Goal: Task Accomplishment & Management: Manage account settings

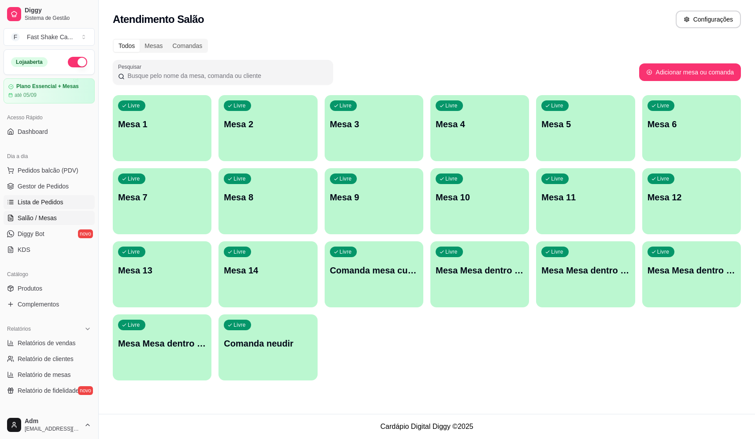
click at [49, 203] on span "Lista de Pedidos" at bounding box center [41, 202] width 46 height 9
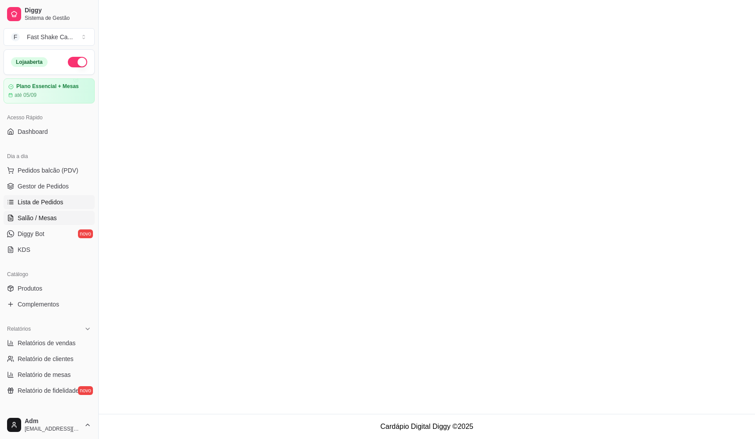
click at [49, 219] on span "Salão / Mesas" at bounding box center [37, 218] width 39 height 9
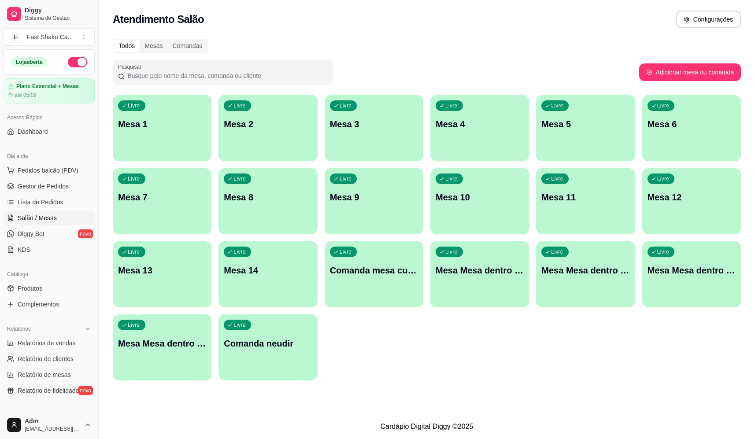
click at [578, 287] on div "Livre Mesa Mesa dentro laranja" at bounding box center [585, 269] width 99 height 56
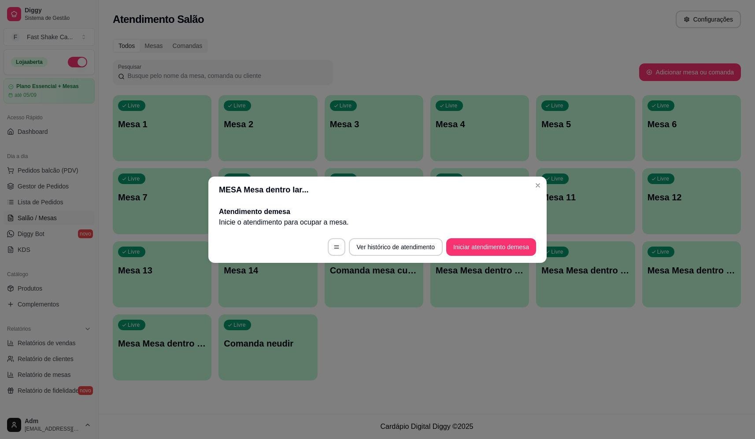
click at [479, 247] on button "Iniciar atendimento de mesa" at bounding box center [491, 247] width 90 height 18
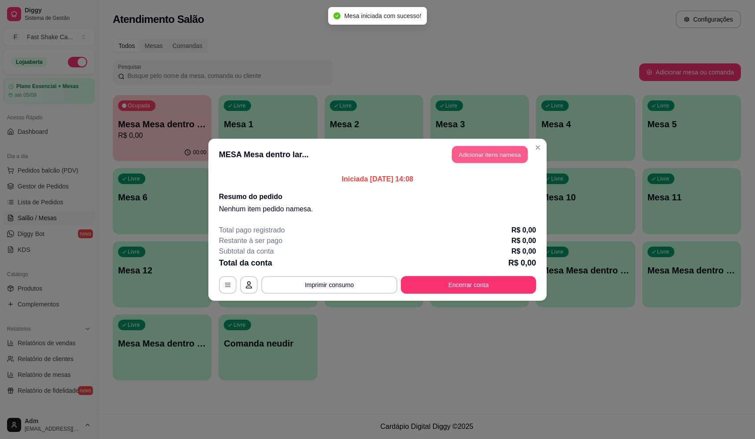
click at [488, 156] on button "Adicionar itens na mesa" at bounding box center [490, 154] width 76 height 17
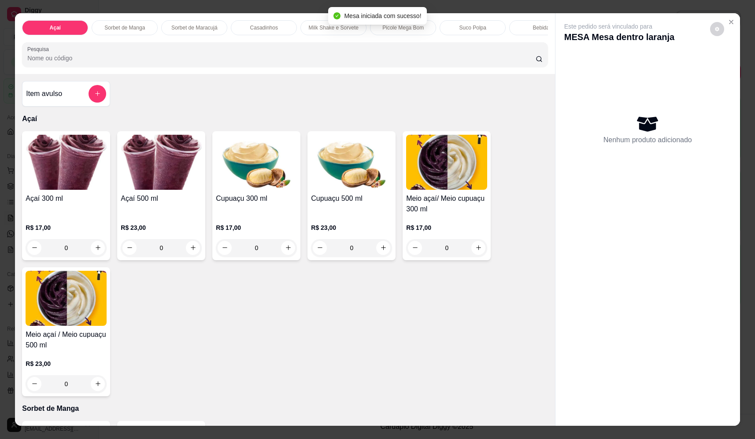
click at [96, 254] on div "0" at bounding box center [66, 248] width 81 height 18
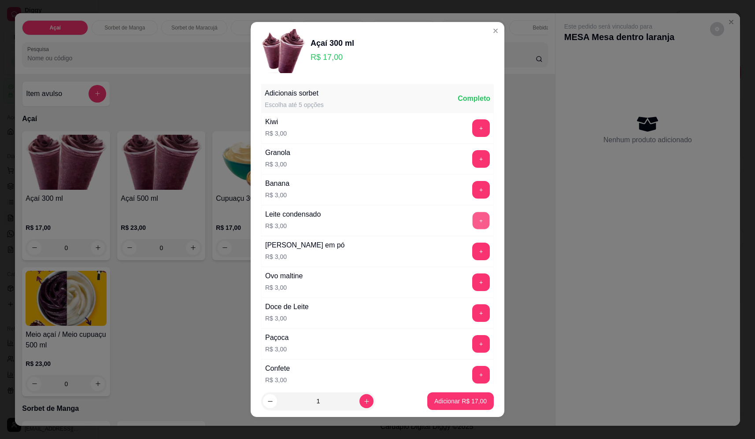
click at [473, 218] on button "+" at bounding box center [481, 220] width 17 height 17
click at [472, 126] on button "+" at bounding box center [481, 128] width 18 height 18
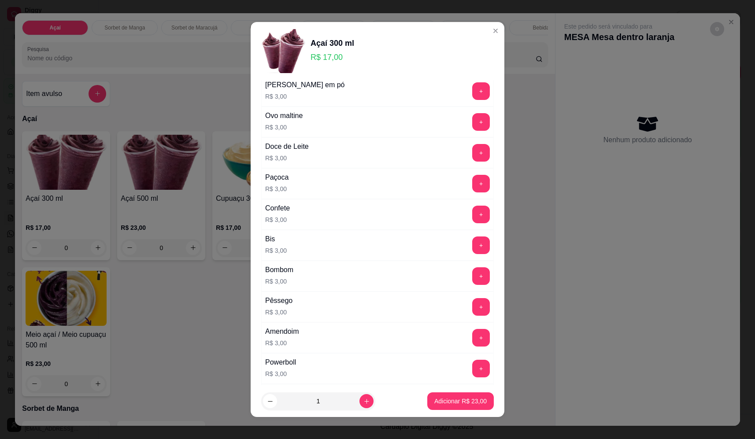
scroll to position [397, 0]
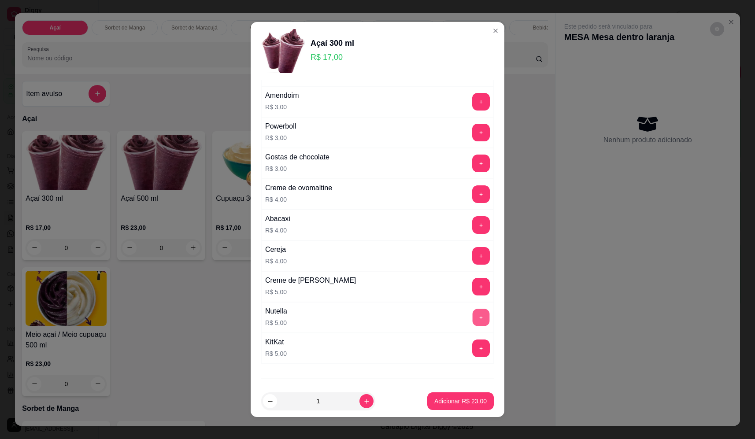
click at [473, 315] on button "+" at bounding box center [481, 317] width 17 height 17
click at [471, 399] on p "Adicionar R$ 28,00" at bounding box center [460, 401] width 52 height 9
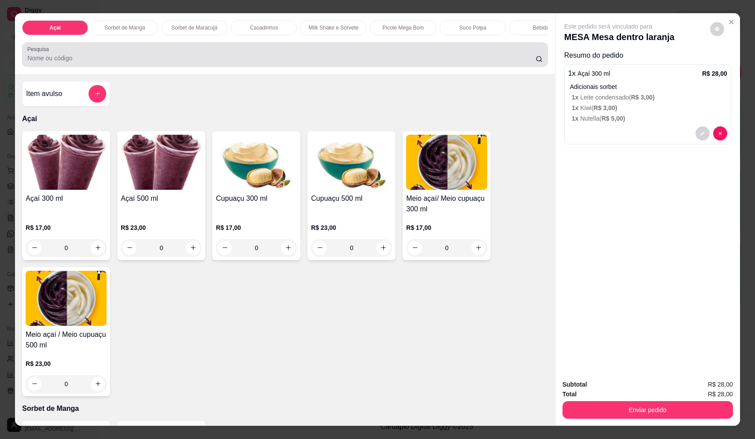
click at [312, 63] on input "Pesquisa" at bounding box center [281, 58] width 508 height 9
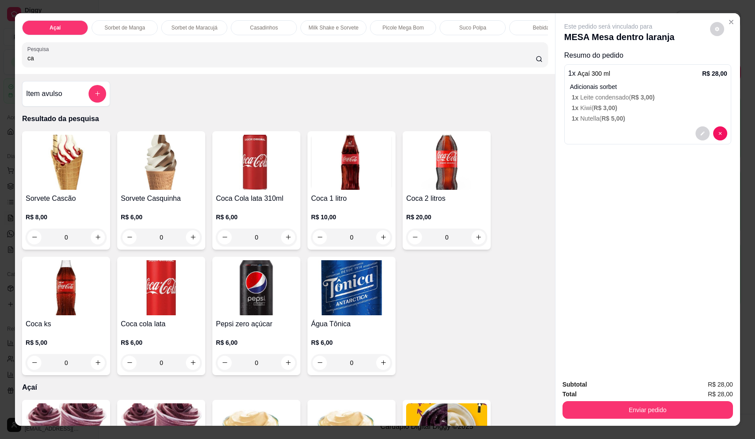
type input "ca"
click at [191, 246] on div "0" at bounding box center [161, 238] width 81 height 18
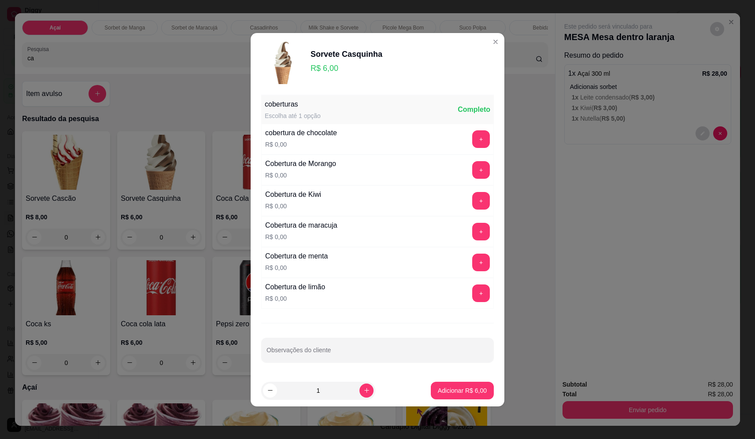
click at [365, 392] on button "increase-product-quantity" at bounding box center [366, 391] width 14 height 14
type input "2"
click at [466, 389] on p "Adicionar R$ 12,00" at bounding box center [460, 390] width 52 height 9
type input "2"
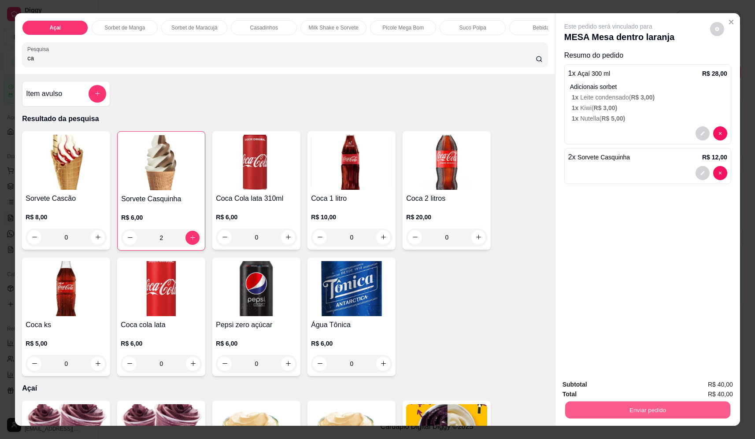
click at [656, 406] on button "Enviar pedido" at bounding box center [647, 410] width 165 height 17
click at [625, 385] on button "Não registrar e enviar pedido" at bounding box center [619, 388] width 92 height 17
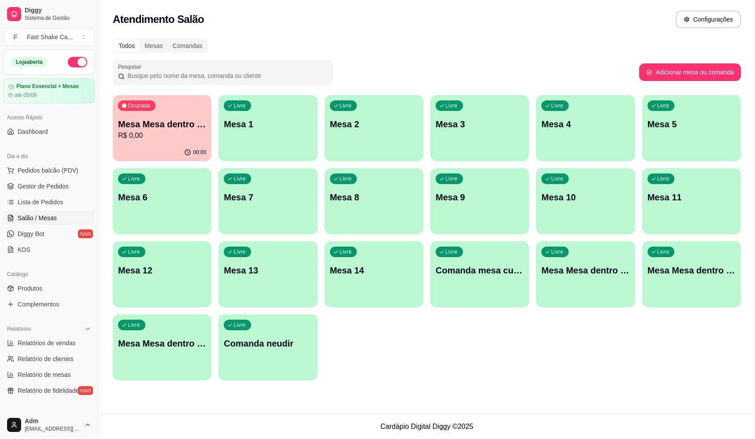
click at [129, 159] on div "00:00" at bounding box center [162, 152] width 99 height 17
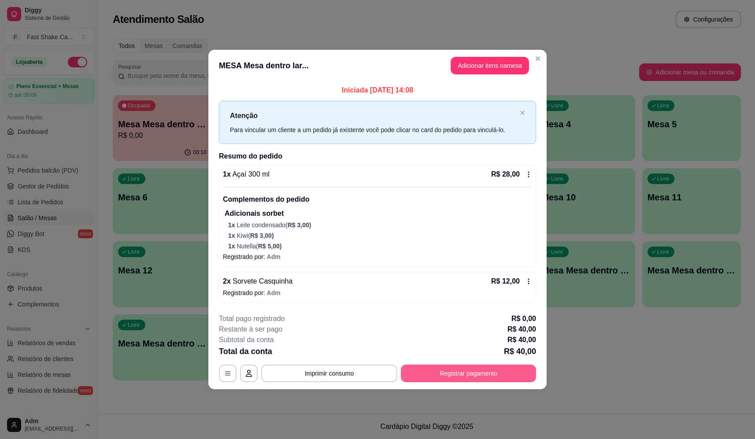
click at [486, 369] on button "Registrar pagamento" at bounding box center [468, 374] width 135 height 18
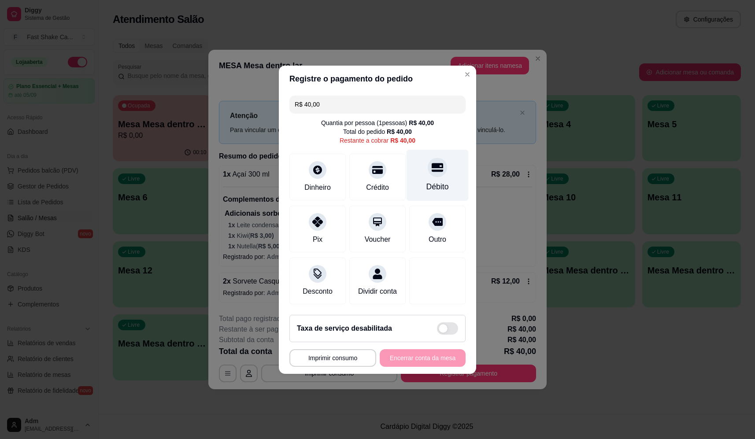
click at [428, 165] on div at bounding box center [437, 167] width 19 height 19
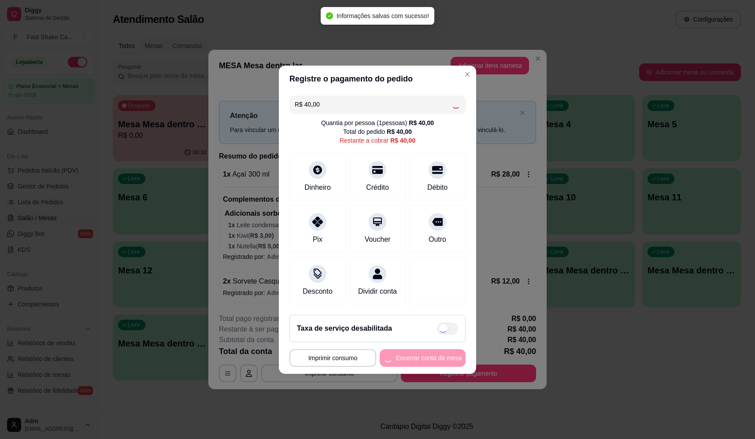
type input "R$ 0,00"
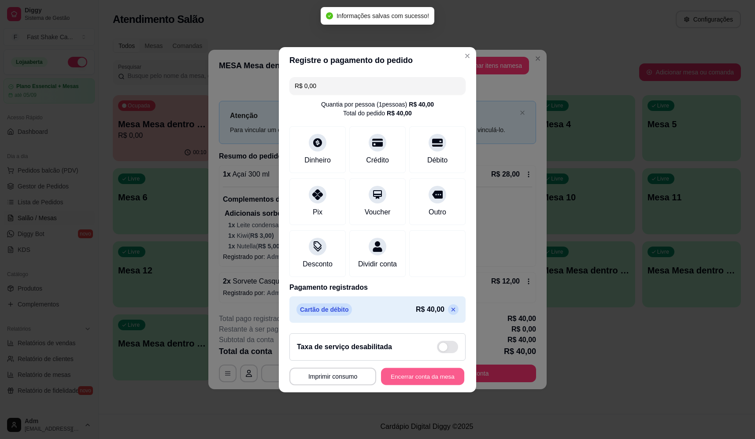
click at [424, 375] on button "Encerrar conta da mesa" at bounding box center [422, 376] width 83 height 17
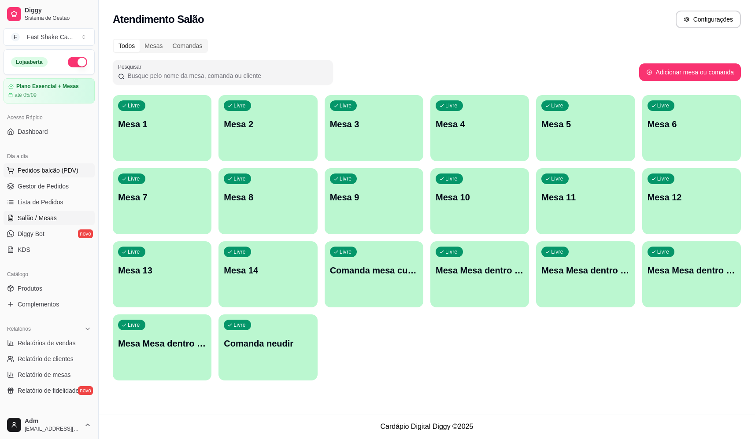
drag, startPoint x: 42, startPoint y: 172, endPoint x: 29, endPoint y: 174, distance: 13.9
click at [43, 172] on span "Pedidos balcão (PDV)" at bounding box center [48, 170] width 61 height 9
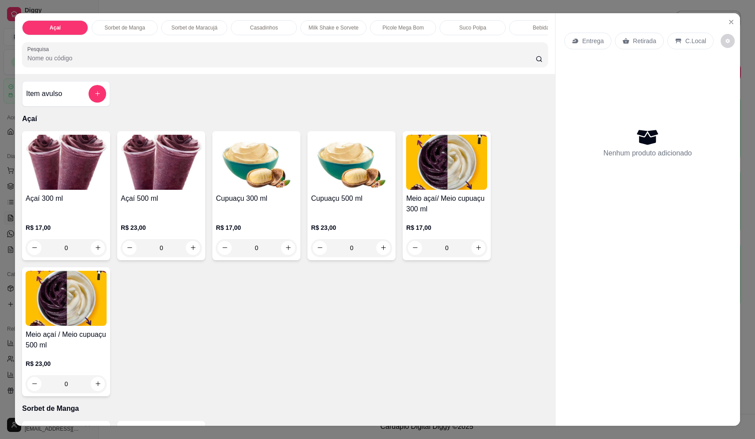
click at [97, 254] on div "0" at bounding box center [66, 248] width 81 height 18
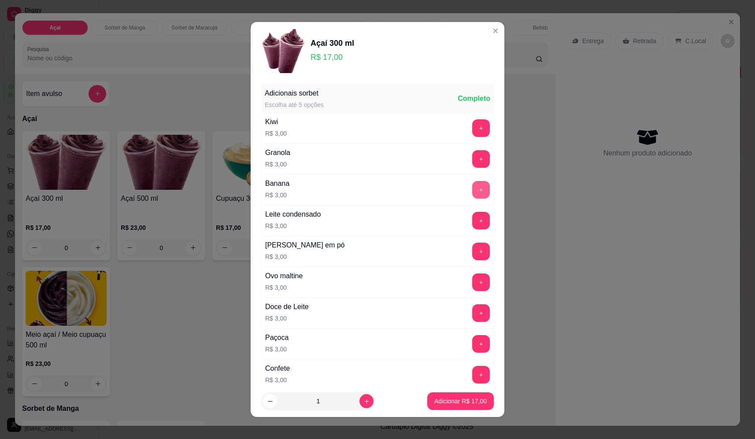
click at [472, 192] on button "+" at bounding box center [481, 190] width 18 height 18
click at [472, 249] on button "+" at bounding box center [481, 252] width 18 height 18
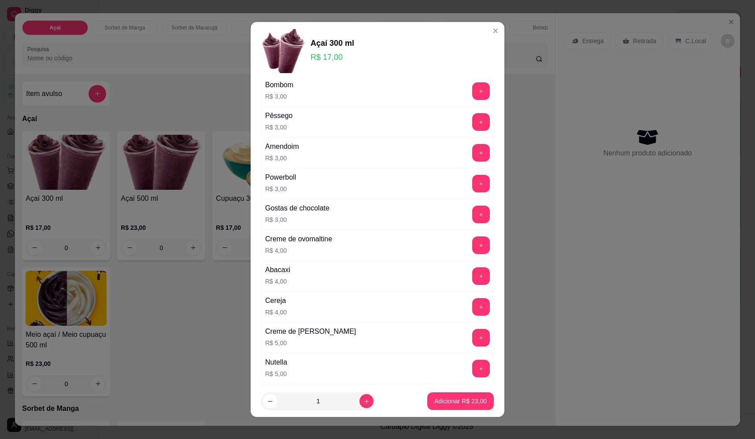
scroll to position [352, 0]
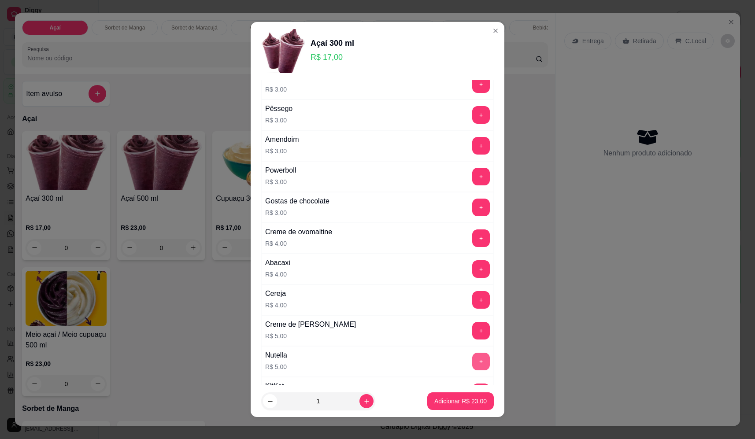
click at [472, 366] on button "+" at bounding box center [481, 362] width 18 height 18
click at [467, 400] on p "Adicionar R$ 28,00" at bounding box center [460, 401] width 52 height 9
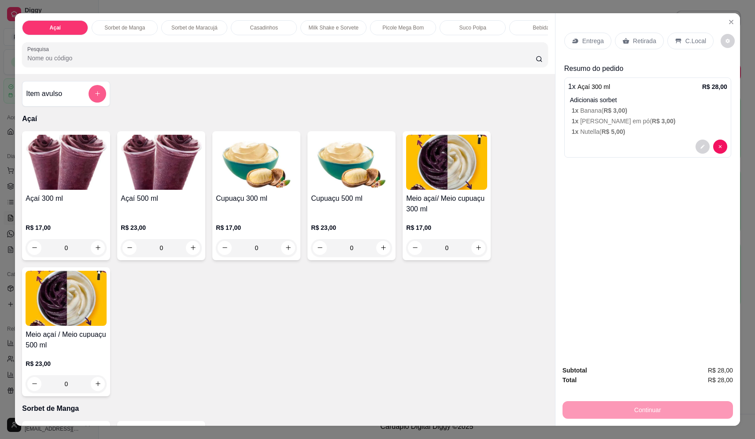
click at [94, 97] on icon "add-separate-item" at bounding box center [97, 93] width 7 height 7
click at [96, 249] on div "0" at bounding box center [66, 248] width 81 height 18
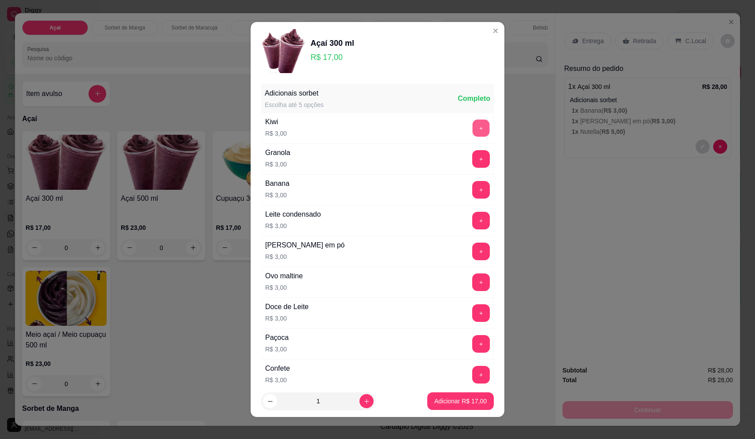
click at [473, 130] on button "+" at bounding box center [481, 127] width 17 height 17
click at [472, 188] on button "+" at bounding box center [481, 190] width 18 height 18
click at [441, 410] on button "Adicionar R$ 23,00" at bounding box center [460, 402] width 67 height 18
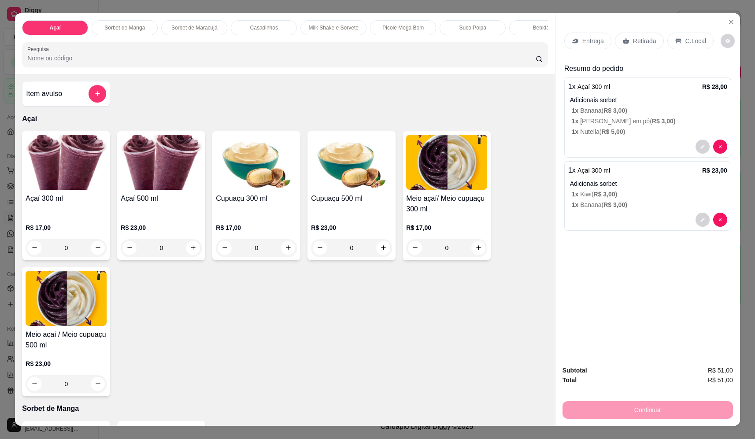
click at [583, 44] on p "Entrega" at bounding box center [593, 41] width 22 height 9
click at [633, 43] on p "Retirada" at bounding box center [644, 41] width 23 height 9
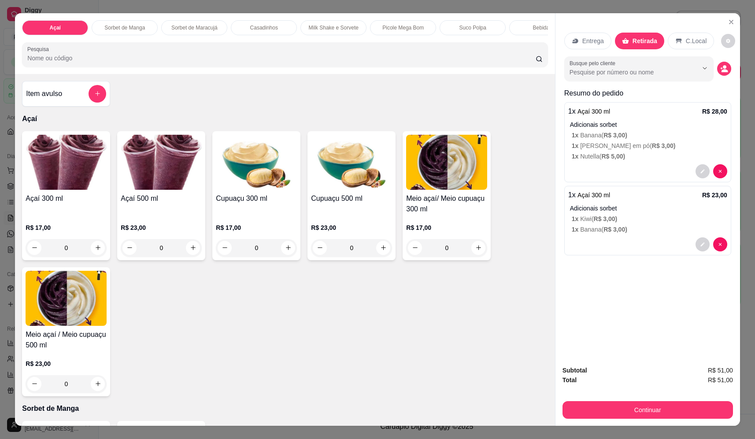
drag, startPoint x: 627, startPoint y: 249, endPoint x: 635, endPoint y: 337, distance: 87.6
click at [627, 417] on button "Continuar" at bounding box center [648, 410] width 170 height 18
click at [617, 410] on button "Continuar" at bounding box center [648, 410] width 170 height 18
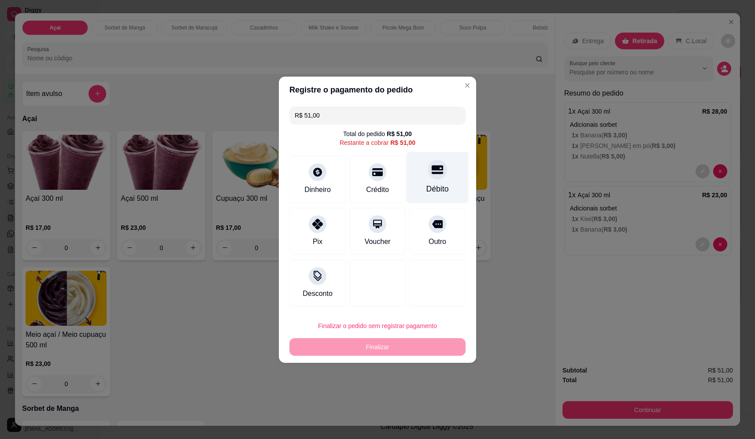
click at [428, 166] on div at bounding box center [437, 169] width 19 height 19
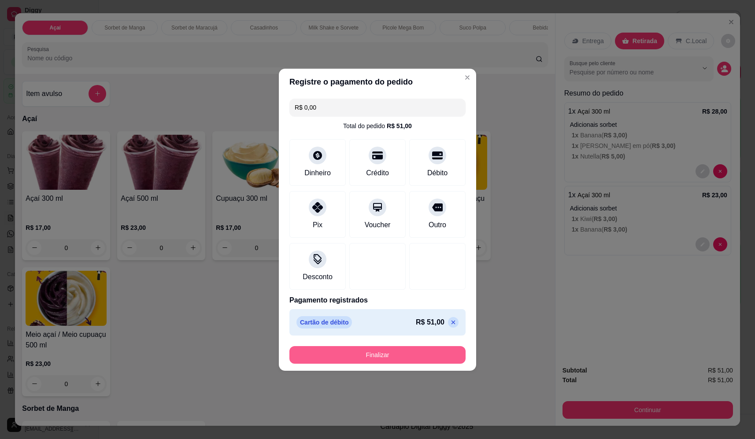
click at [409, 359] on button "Finalizar" at bounding box center [377, 355] width 176 height 18
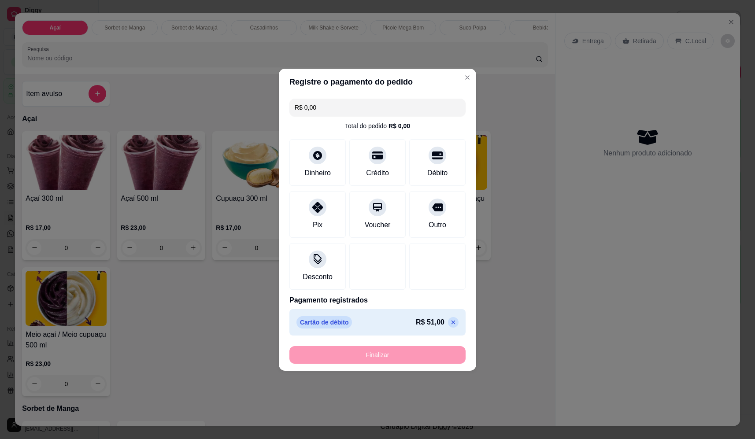
type input "-R$ 51,00"
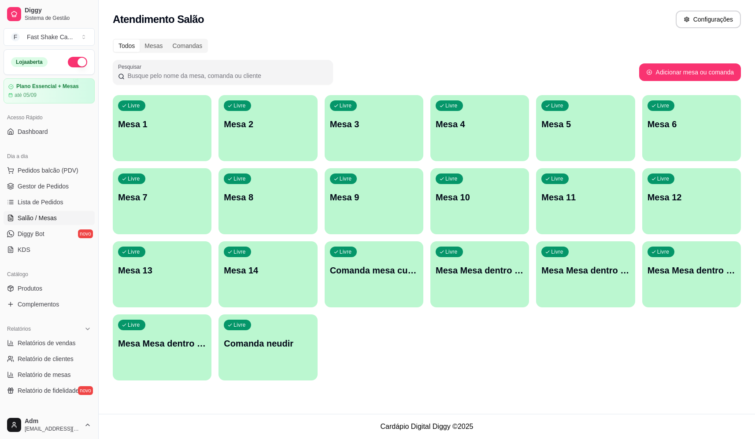
click at [593, 122] on p "Mesa 5" at bounding box center [585, 124] width 88 height 12
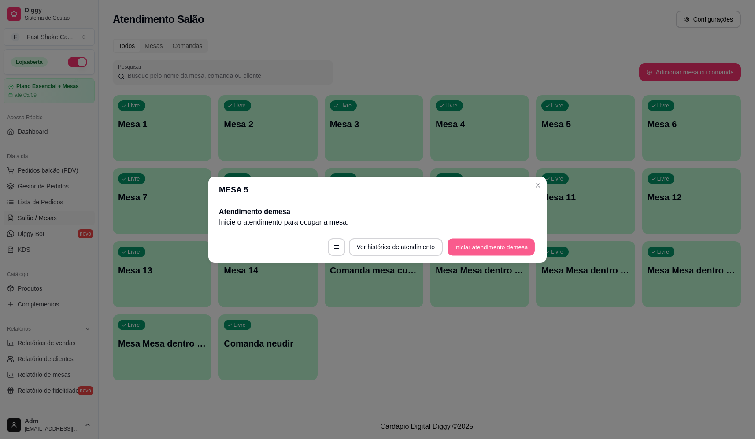
click at [480, 248] on button "Iniciar atendimento de mesa" at bounding box center [491, 246] width 87 height 17
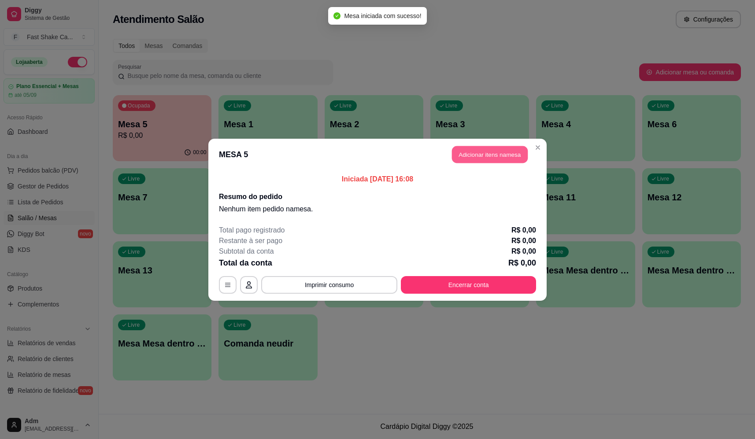
click at [471, 152] on button "Adicionar itens na mesa" at bounding box center [490, 154] width 76 height 17
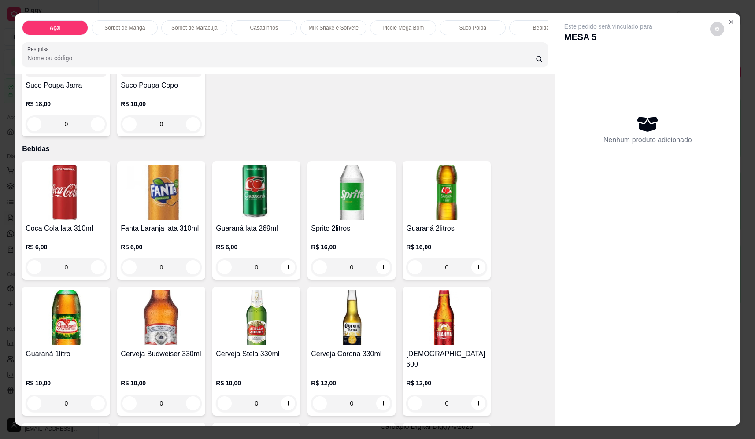
scroll to position [1850, 0]
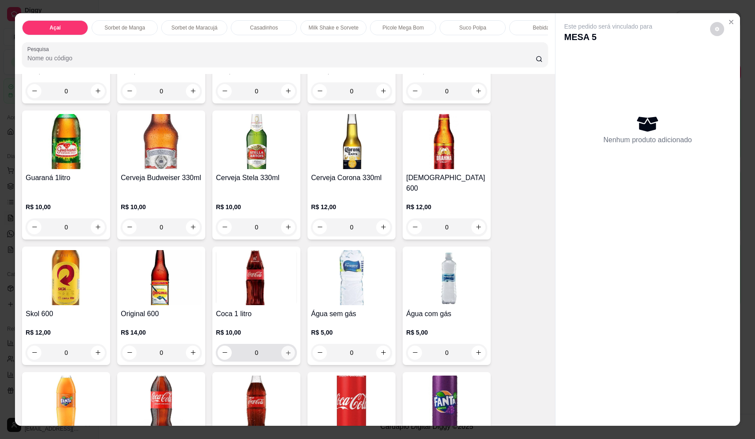
click at [285, 352] on icon "increase-product-quantity" at bounding box center [288, 353] width 7 height 7
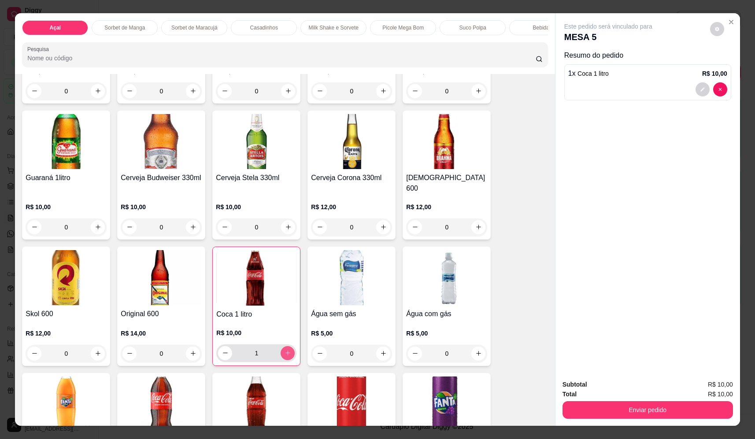
click at [285, 352] on icon "increase-product-quantity" at bounding box center [288, 353] width 7 height 7
type input "2"
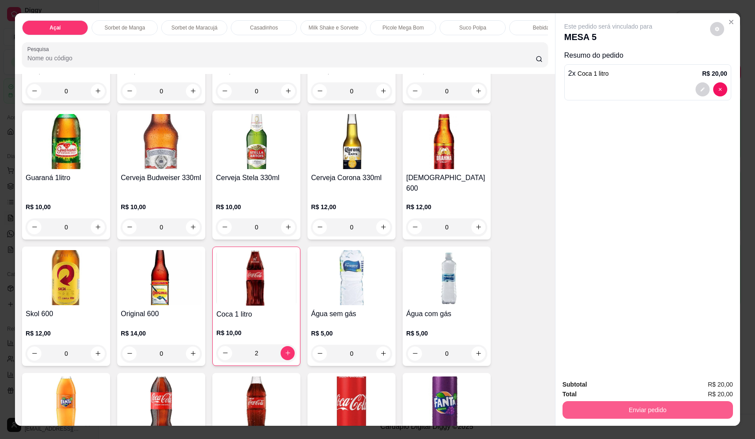
click at [650, 407] on button "Enviar pedido" at bounding box center [648, 410] width 170 height 18
click at [620, 388] on button "Não registrar e enviar pedido" at bounding box center [618, 388] width 89 height 16
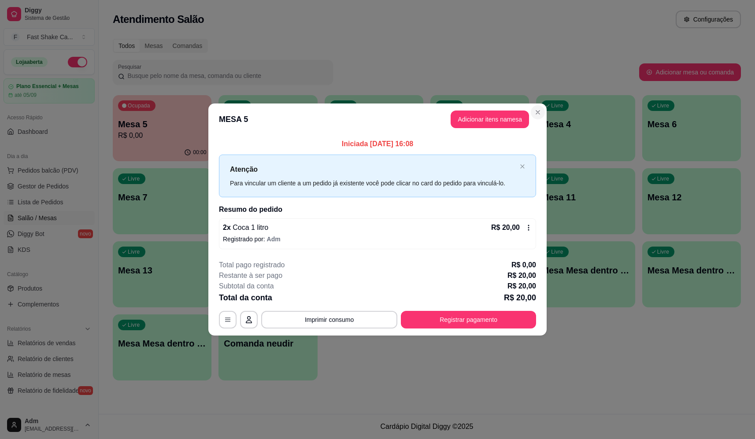
click at [535, 118] on section "**********" at bounding box center [377, 220] width 338 height 232
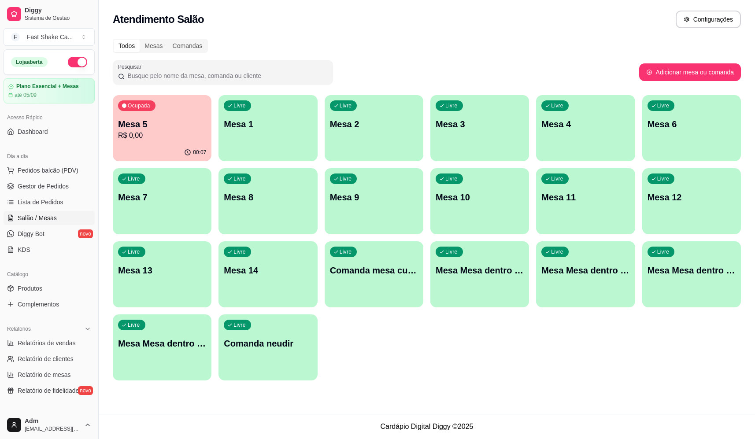
drag, startPoint x: 456, startPoint y: 44, endPoint x: 449, endPoint y: 30, distance: 15.8
click at [453, 36] on div "Todos Mesas Comandas Pesquisar Adicionar mesa ou comanda Ocupada Mesa 5 R$ 0,00…" at bounding box center [427, 212] width 656 height 358
